Goal: Use online tool/utility: Utilize a website feature to perform a specific function

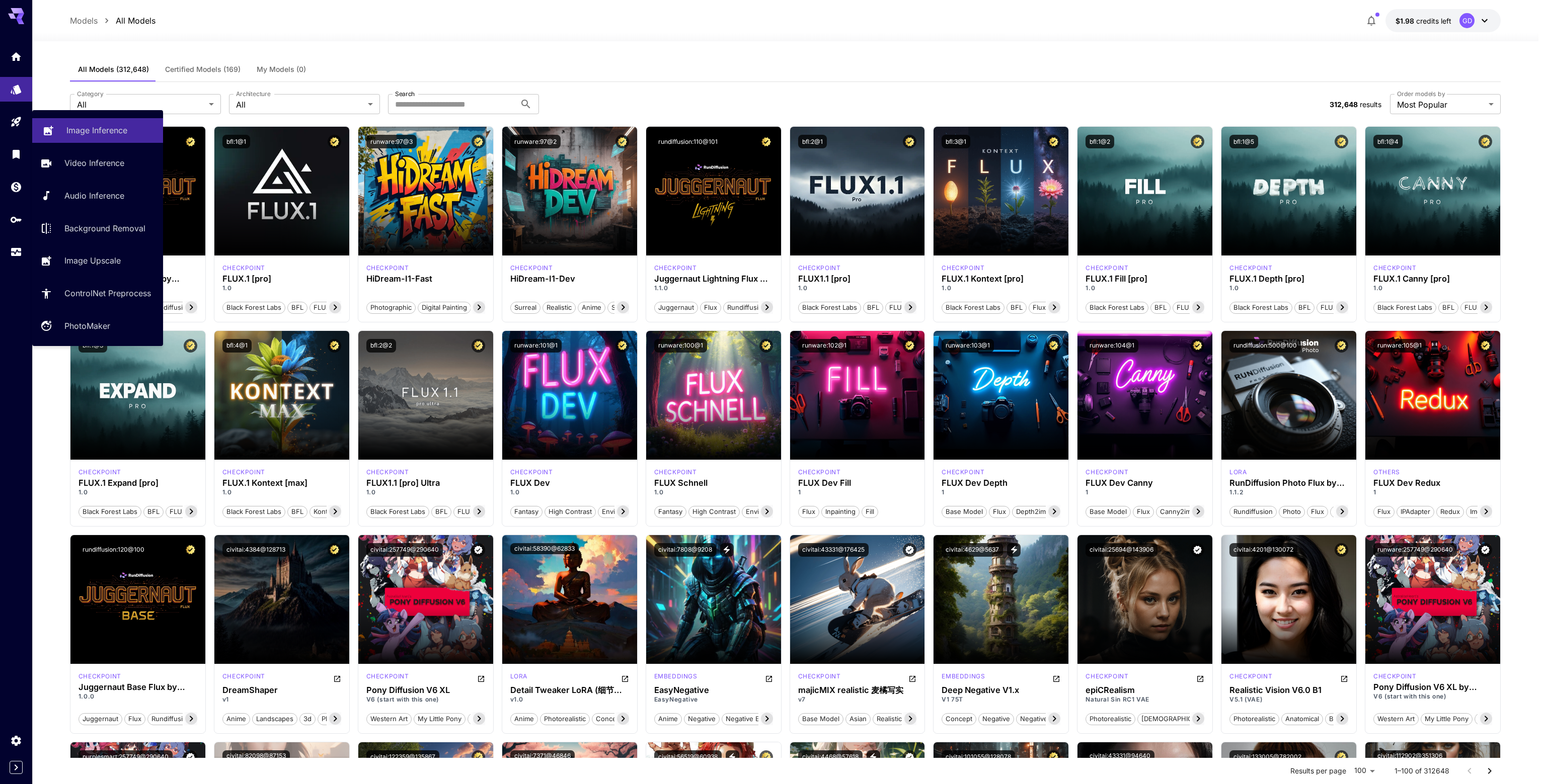
click at [82, 127] on p "Image Inference" at bounding box center [96, 130] width 61 height 12
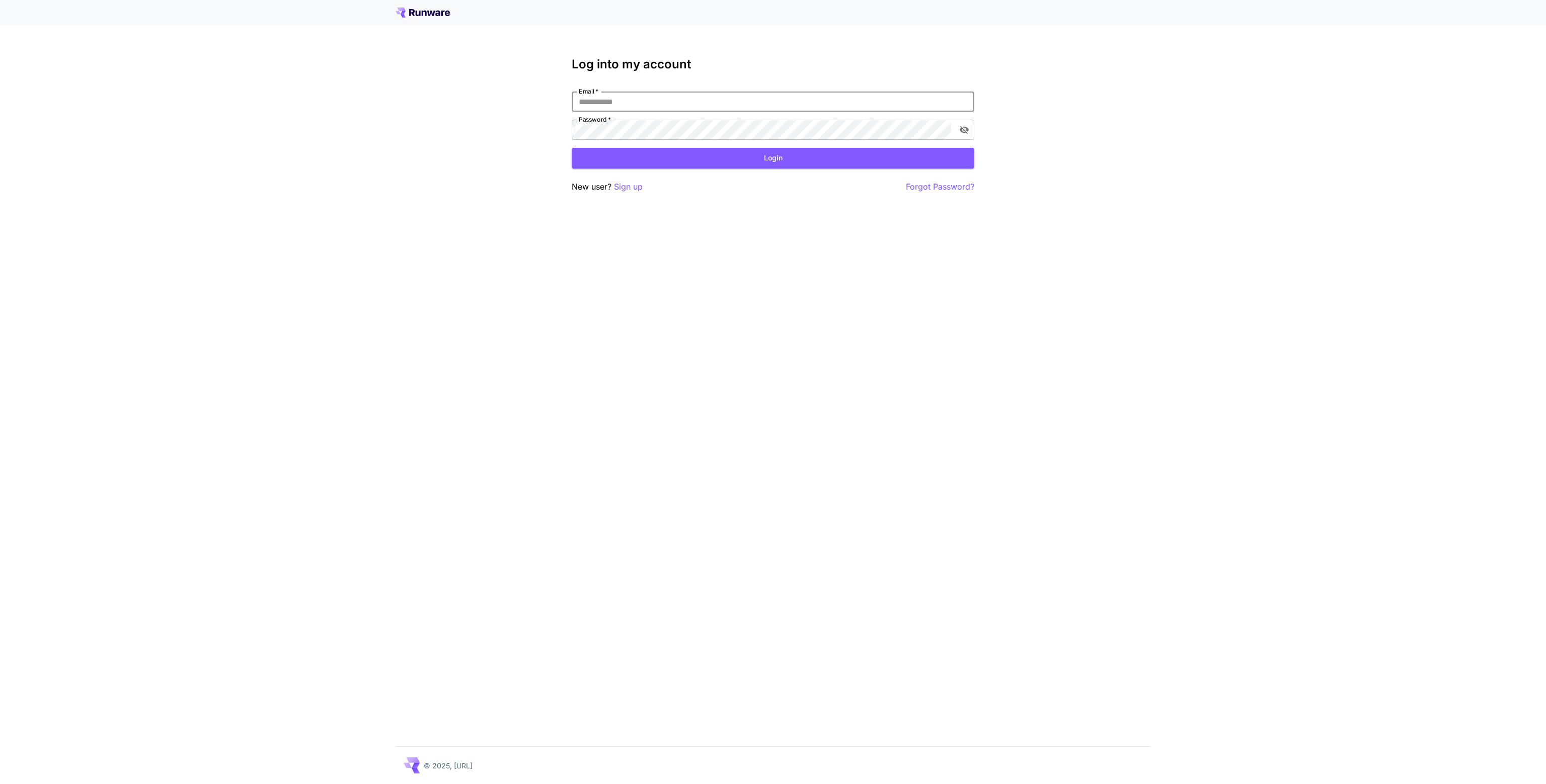
click at [628, 105] on input "Email   *" at bounding box center [773, 101] width 402 height 20
type input "**********"
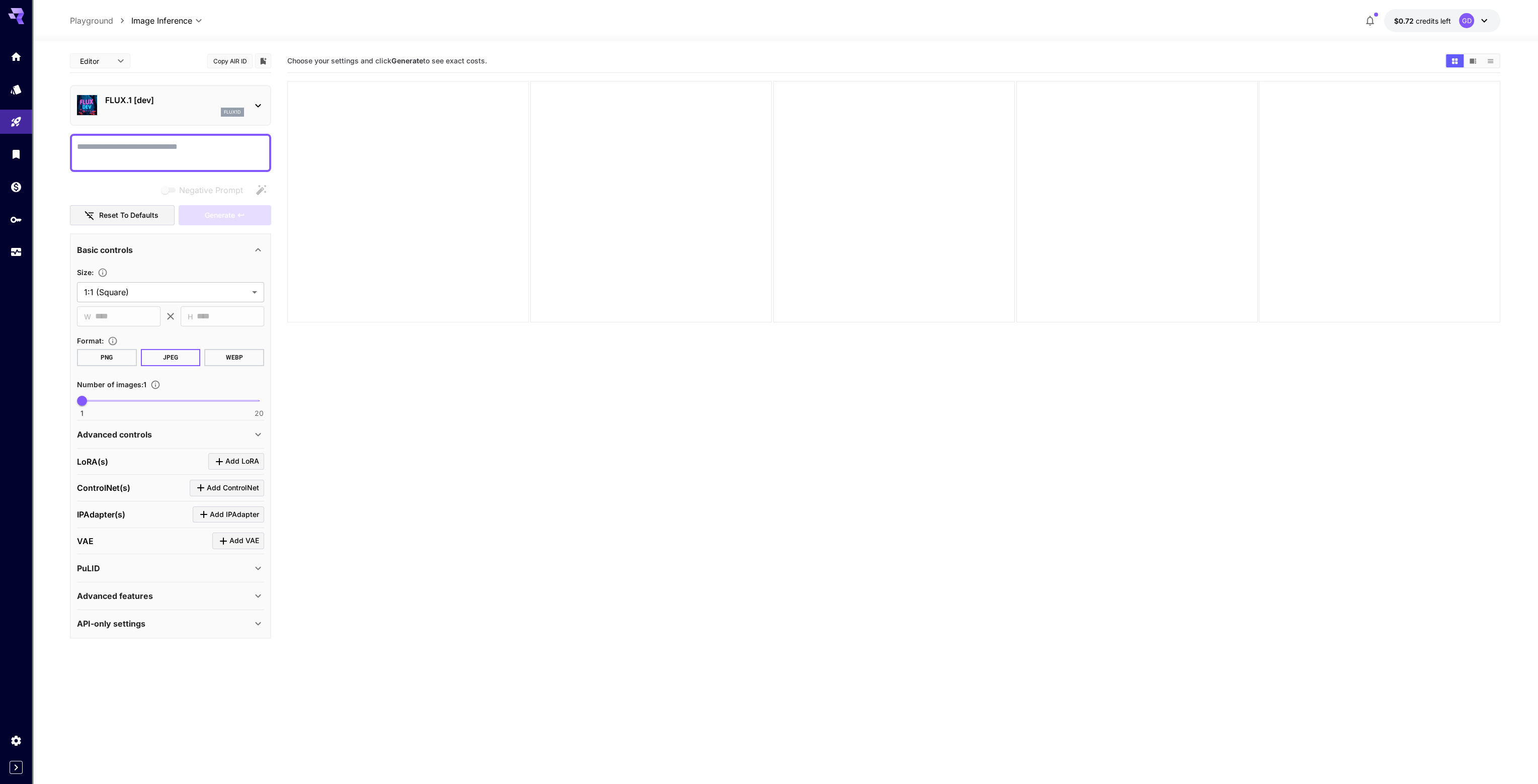
click at [386, 178] on div at bounding box center [408, 201] width 241 height 241
